Goal: Find specific page/section: Find specific page/section

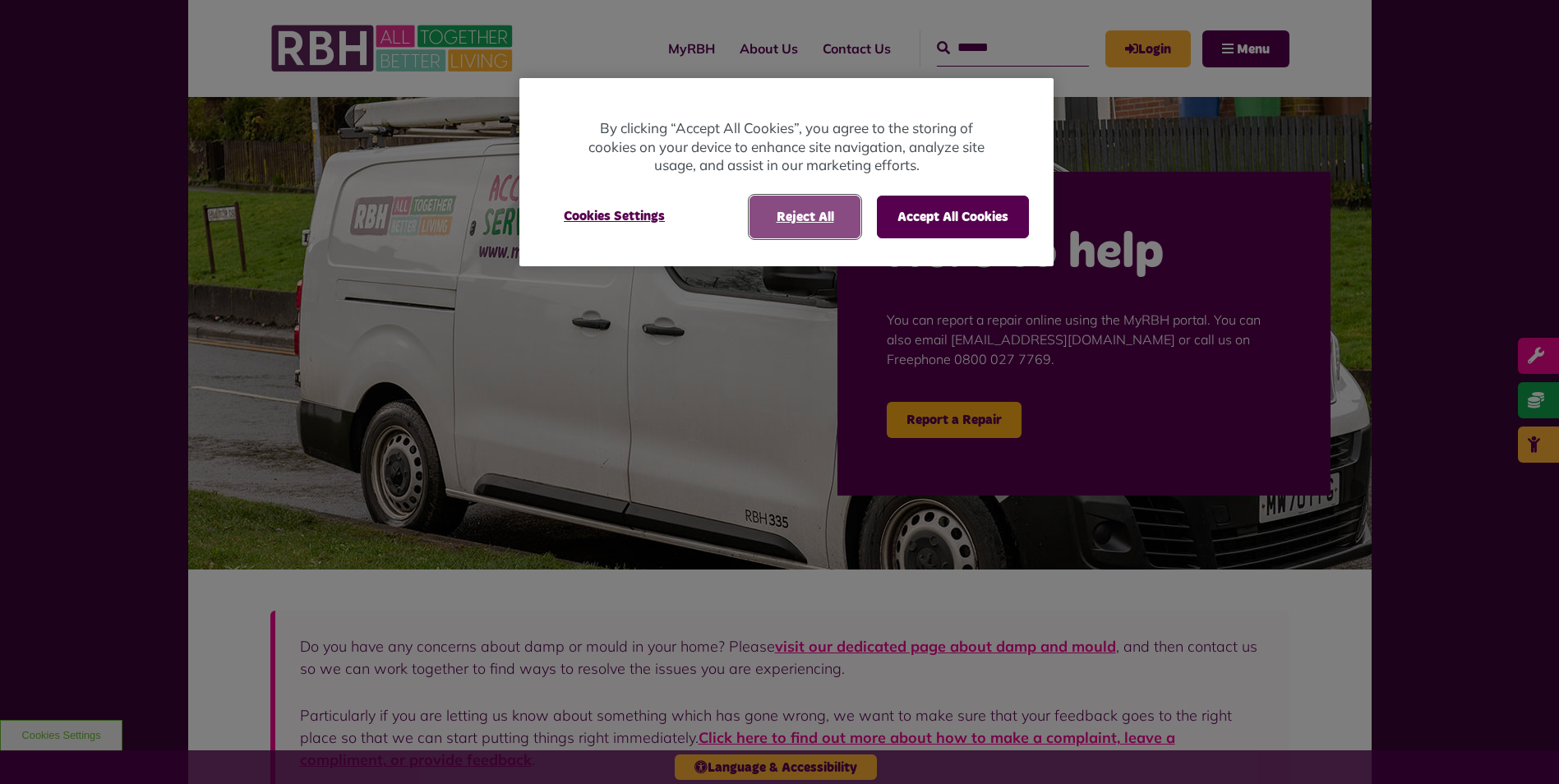
click at [829, 225] on button "Reject All" at bounding box center [804, 216] width 111 height 42
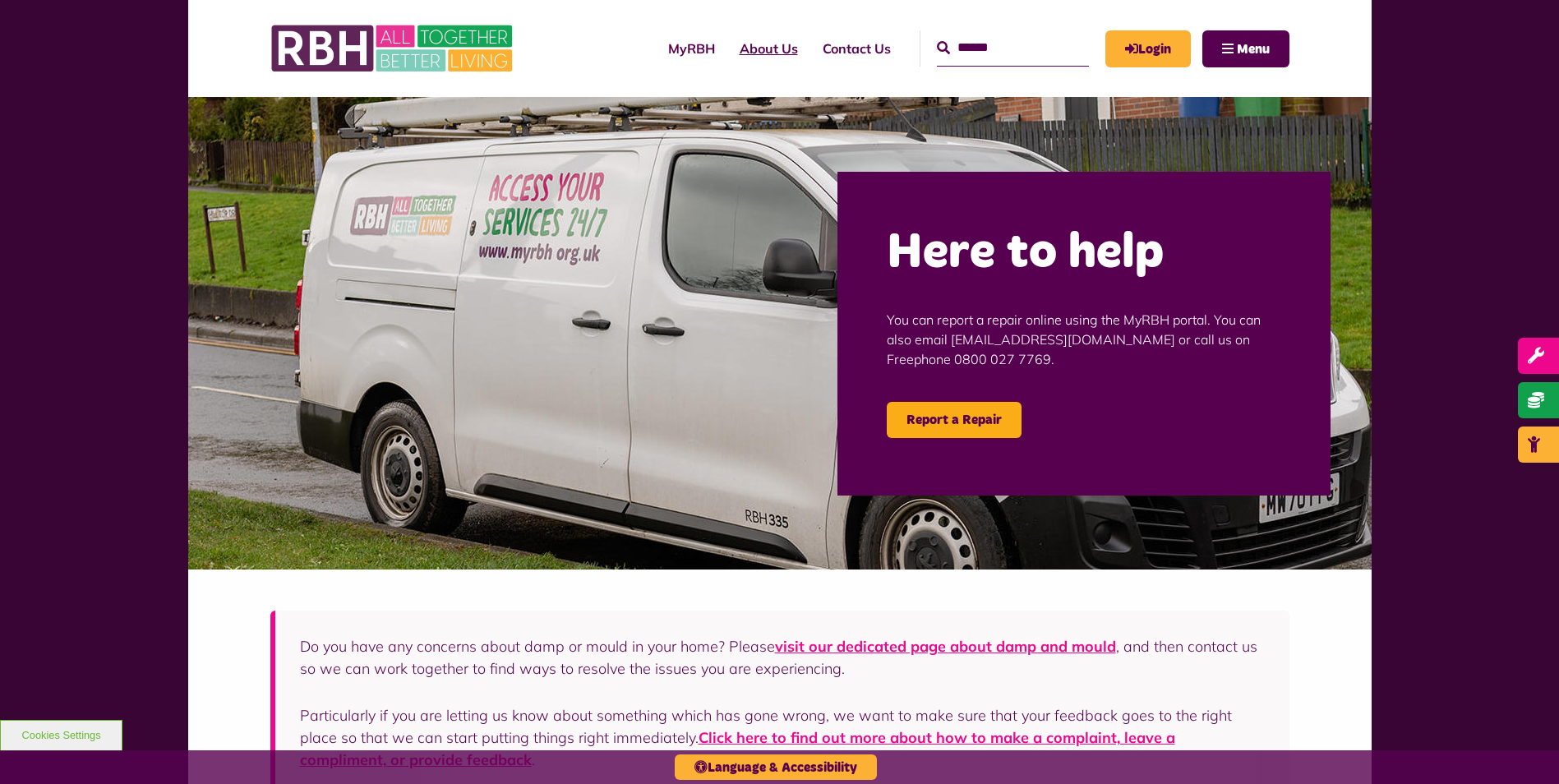
click at [741, 50] on link "About Us" at bounding box center [769, 48] width 83 height 44
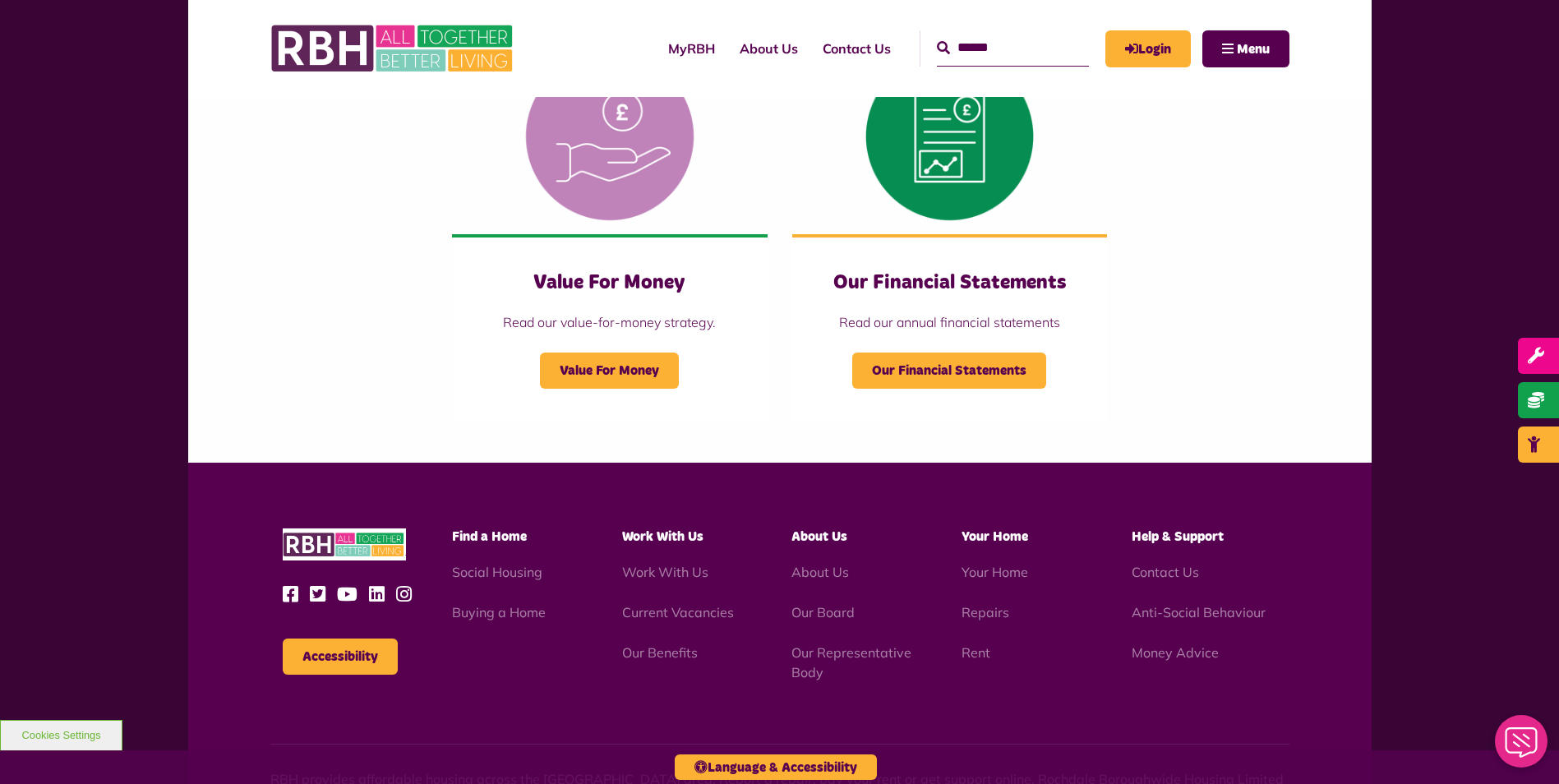
scroll to position [1789, 0]
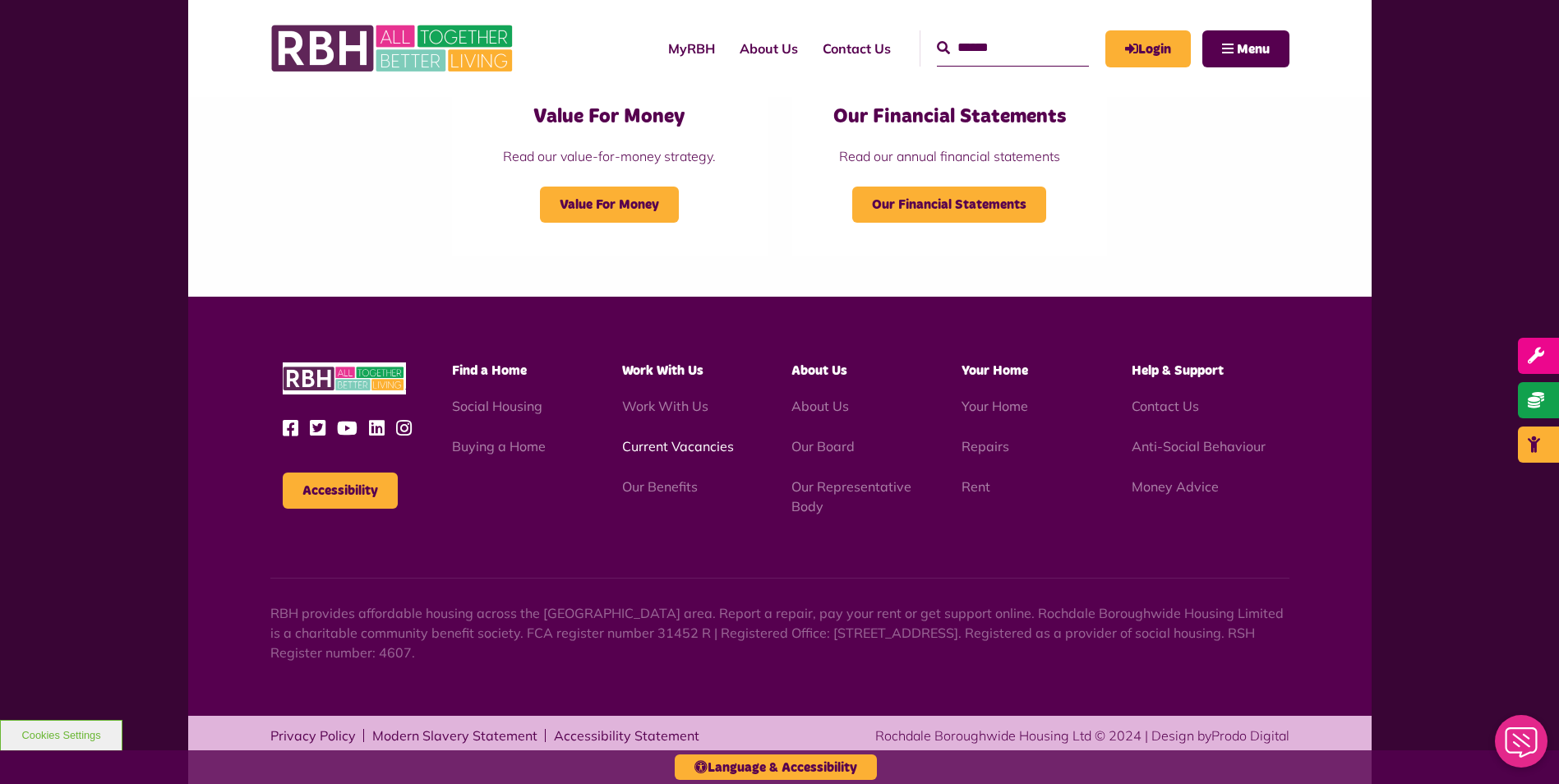
click at [662, 449] on link "Current Vacancies" at bounding box center [678, 446] width 112 height 16
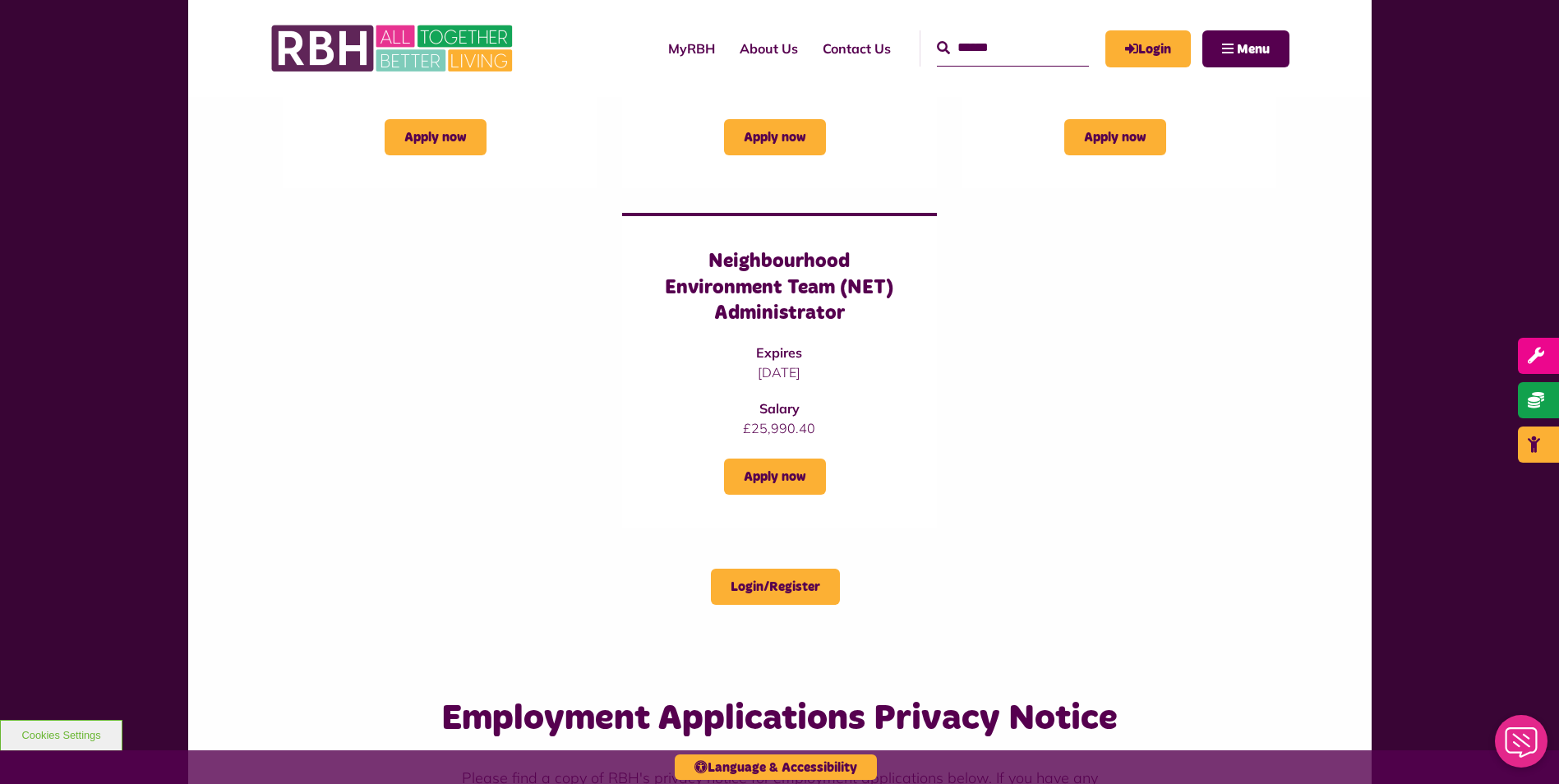
scroll to position [1314, 0]
